Goal: Task Accomplishment & Management: Use online tool/utility

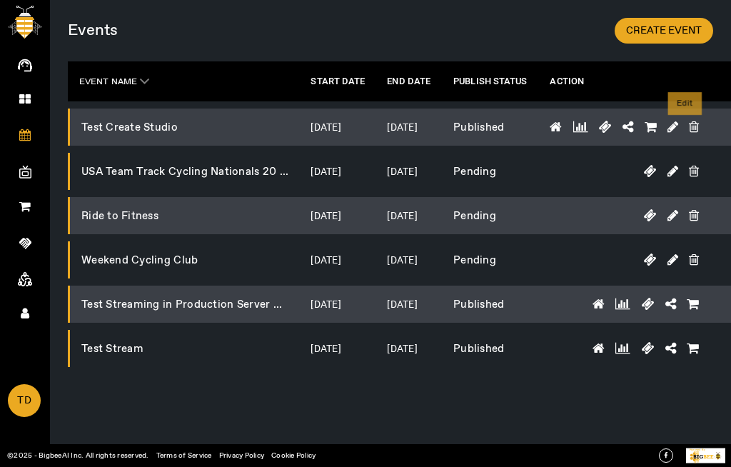
click at [571, 126] on icon at bounding box center [673, 127] width 11 height 13
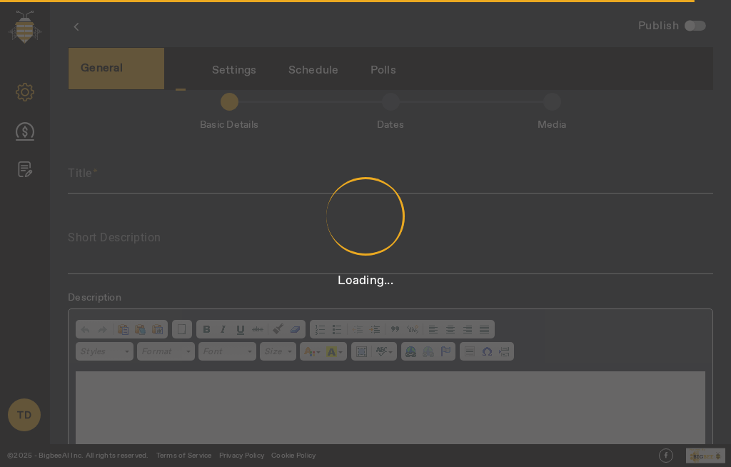
scroll to position [4, 0]
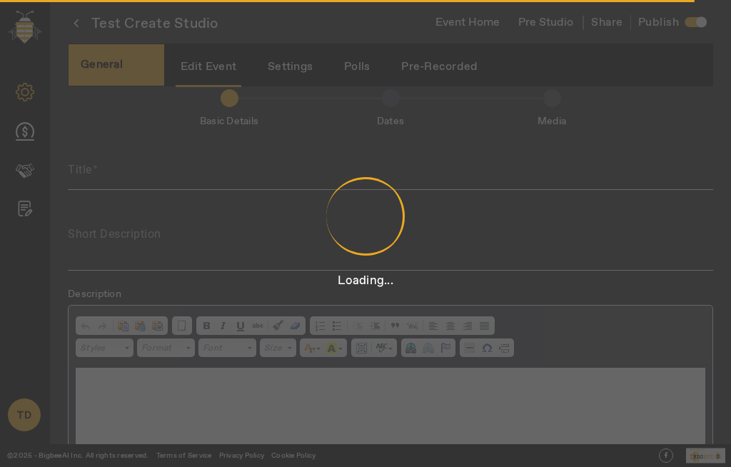
type input "Test Create Studio"
type textarea "Test Create Studio"
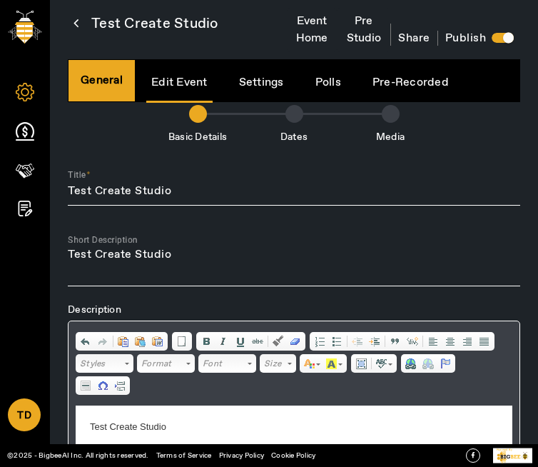
click at [366, 24] on button "Pre Studio" at bounding box center [364, 30] width 54 height 44
